Goal: Task Accomplishment & Management: Manage account settings

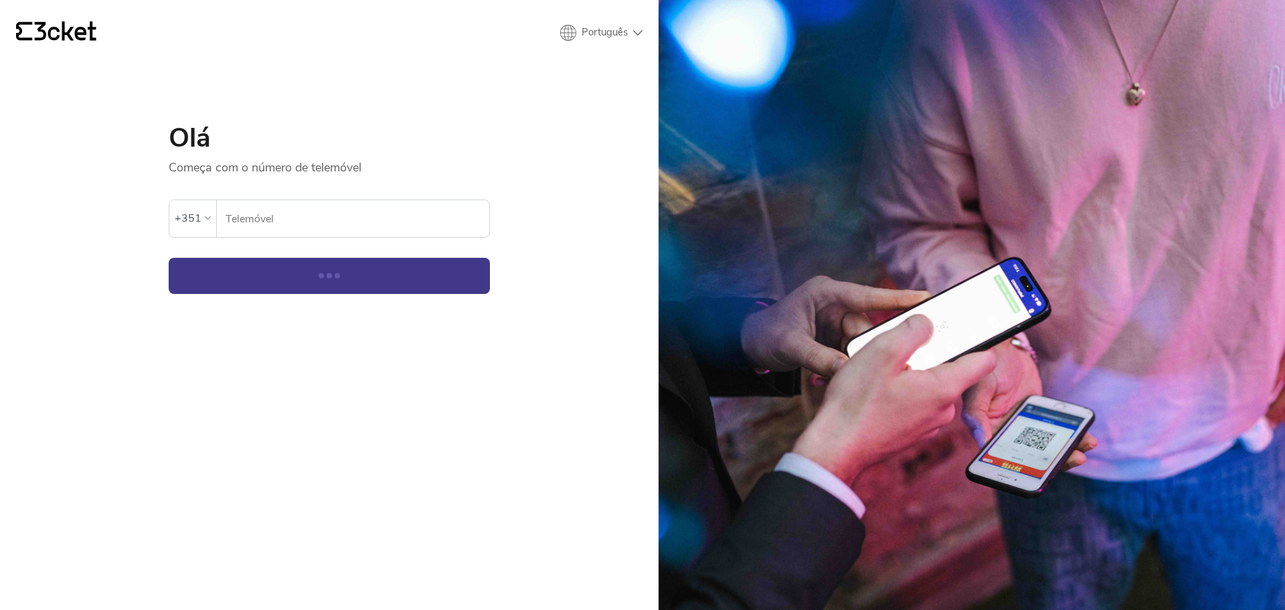
click at [259, 209] on input "Telemóvel" at bounding box center [357, 218] width 264 height 37
type input "3"
type input "932678664"
click at [169, 258] on button "Continuar" at bounding box center [329, 276] width 321 height 36
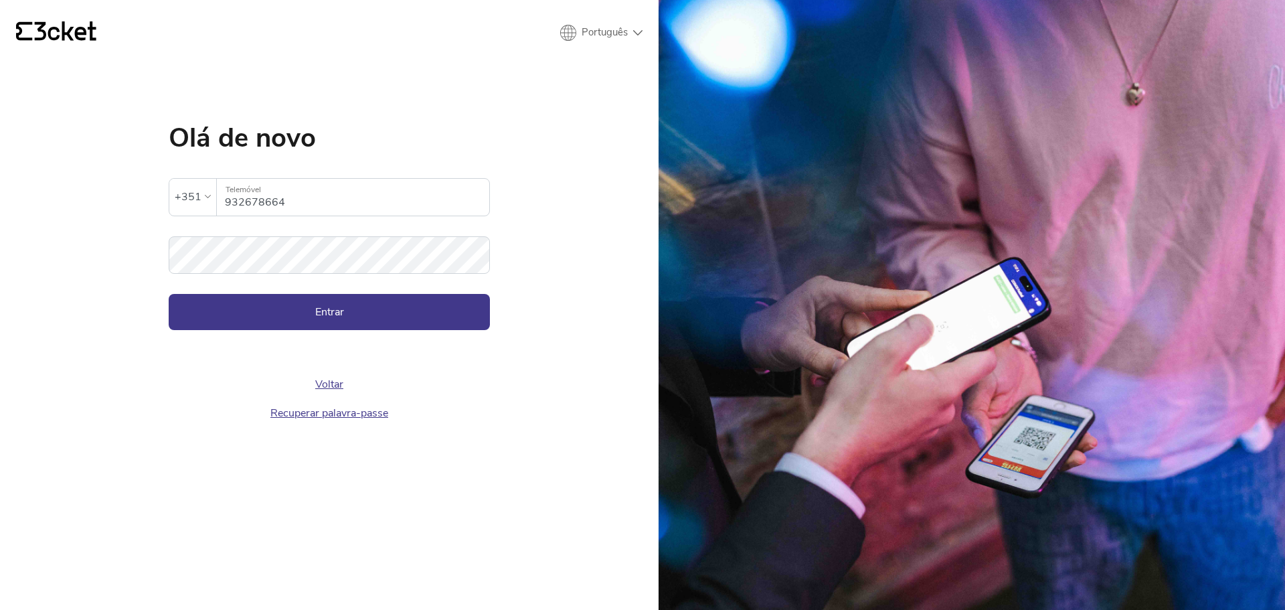
click at [351, 293] on form "A palavra-passe inserida é inválida +351 932678664 Telemóvel Palavra-passe Entr…" at bounding box center [329, 240] width 321 height 179
click at [353, 301] on button "Entrar" at bounding box center [329, 312] width 321 height 36
